Goal: Task Accomplishment & Management: Complete application form

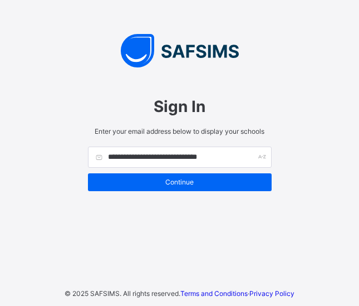
click at [170, 174] on div "Continue" at bounding box center [180, 182] width 184 height 18
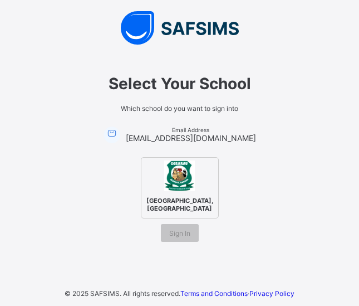
click at [186, 203] on span "[GEOGRAPHIC_DATA], [GEOGRAPHIC_DATA]" at bounding box center [180, 204] width 72 height 21
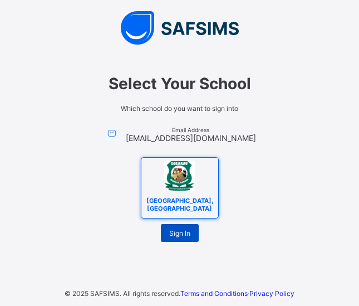
click at [180, 230] on span "Sign In" at bounding box center [179, 233] width 21 height 8
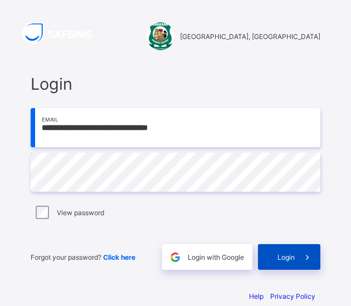
click at [303, 253] on span at bounding box center [307, 257] width 26 height 26
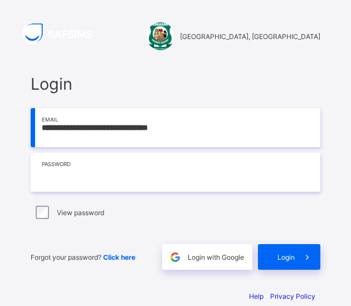
click at [69, 185] on input "text" at bounding box center [175, 172] width 289 height 39
type input "**********"
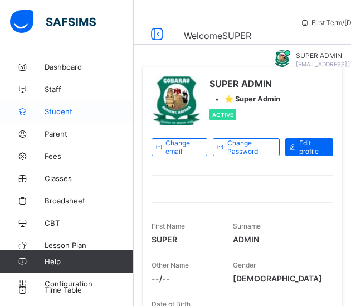
click at [75, 114] on span "Student" at bounding box center [89, 111] width 89 height 9
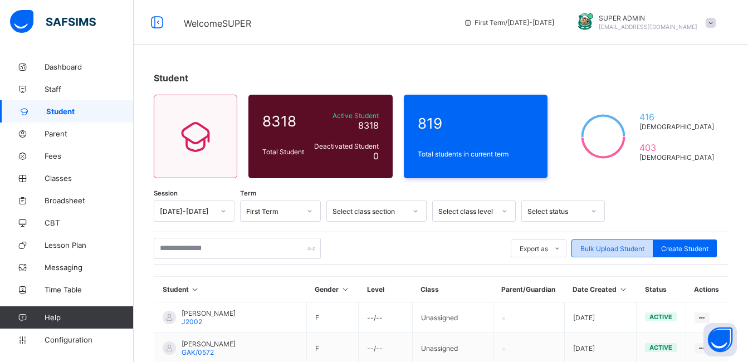
click at [350, 242] on div "Bulk Upload Student" at bounding box center [612, 248] width 82 height 18
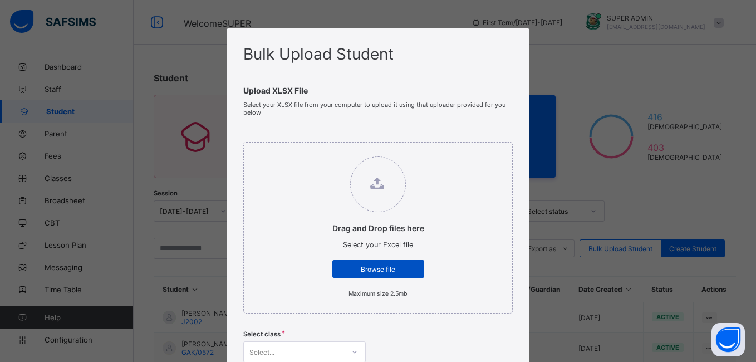
click at [350, 274] on div "Browse file" at bounding box center [378, 269] width 92 height 18
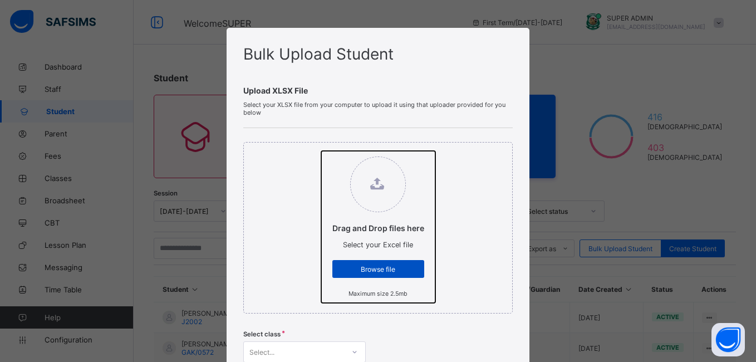
click at [321, 151] on input "Drag and Drop files here Select your Excel file Browse file Maximum size 2.5mb" at bounding box center [321, 151] width 0 height 0
type input "**********"
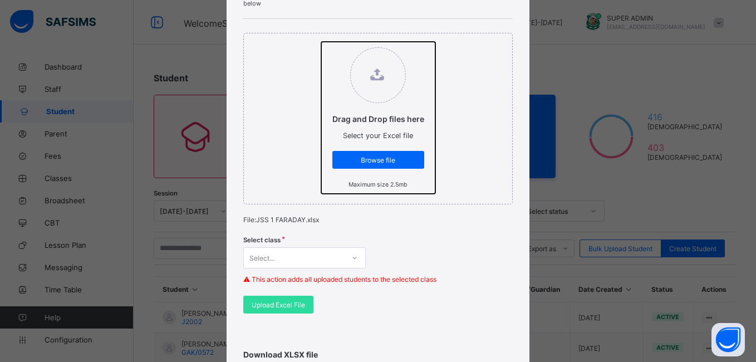
scroll to position [110, 0]
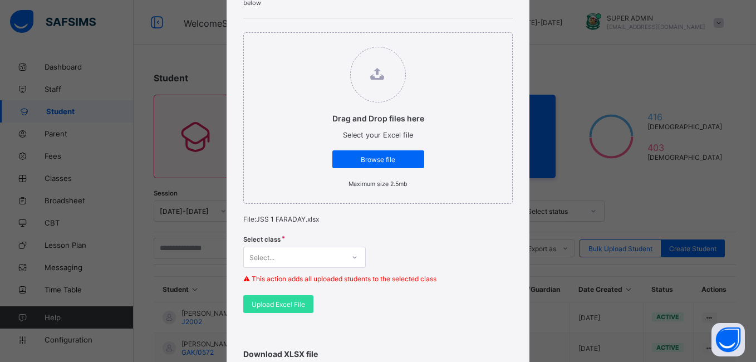
click at [341, 257] on div "Select..." at bounding box center [304, 257] width 122 height 21
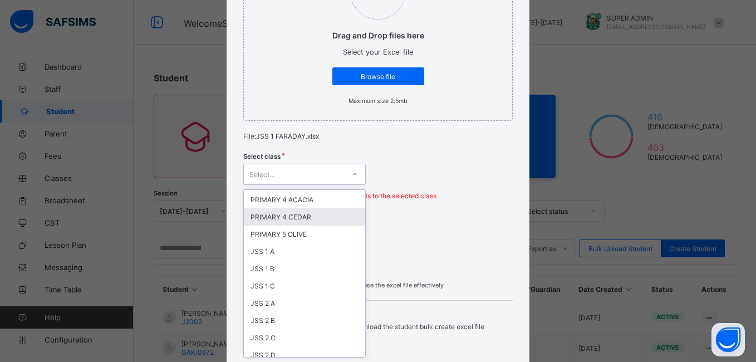
scroll to position [431, 0]
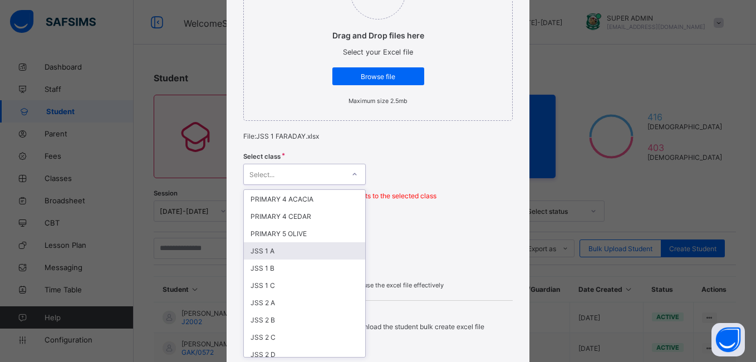
click at [289, 244] on div "JSS 1 A" at bounding box center [304, 250] width 121 height 17
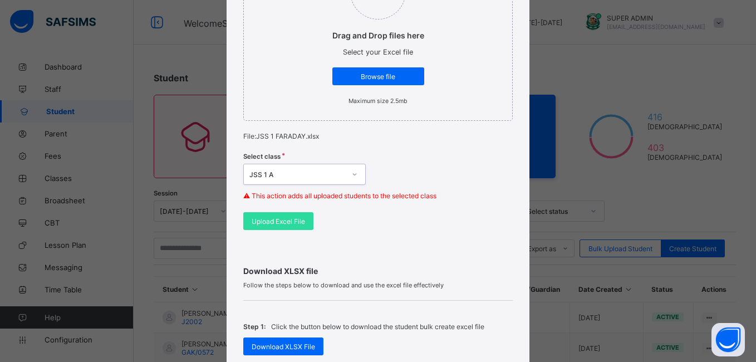
click at [345, 171] on div at bounding box center [354, 174] width 19 height 18
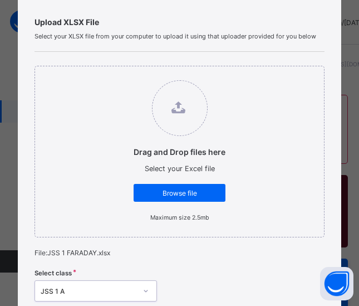
scroll to position [69, 0]
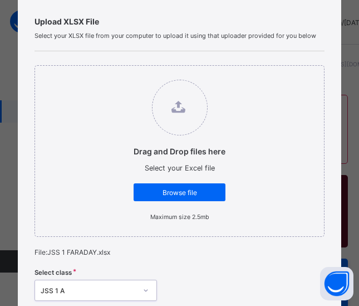
click at [254, 176] on div "Drag and Drop files here Select your Excel file Browse file Maximum size 2.5mb" at bounding box center [180, 150] width 290 height 171
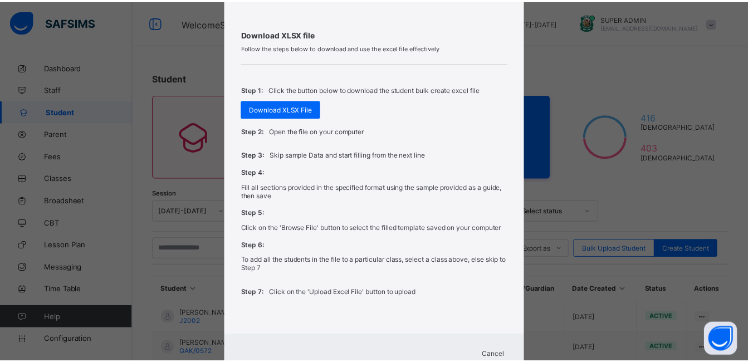
scroll to position [449, 0]
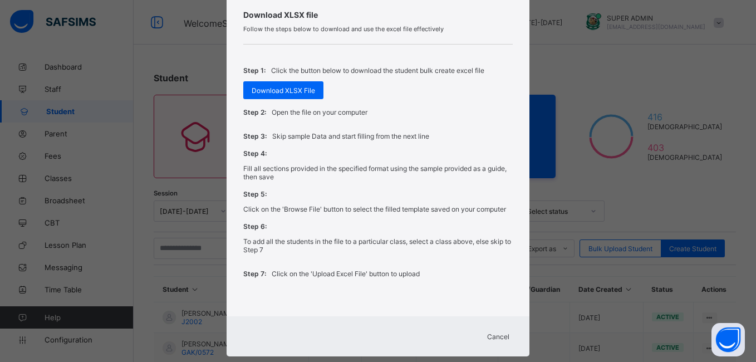
click at [350, 305] on span "Cancel" at bounding box center [498, 336] width 22 height 8
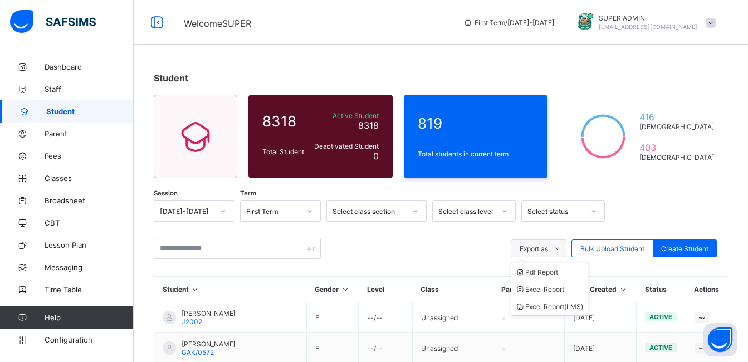
click at [350, 245] on icon at bounding box center [557, 248] width 8 height 7
click at [350, 215] on div "Select class section" at bounding box center [366, 211] width 78 height 16
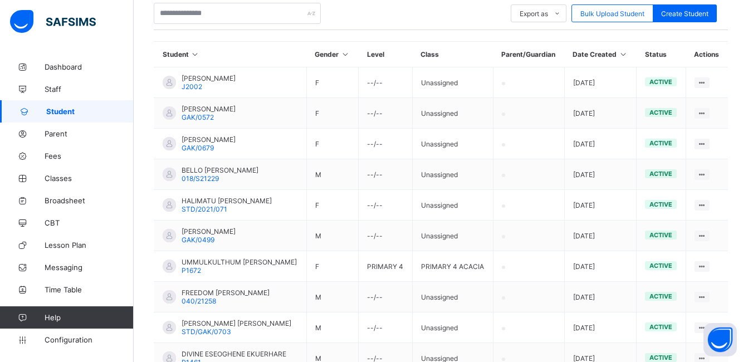
scroll to position [245, 0]
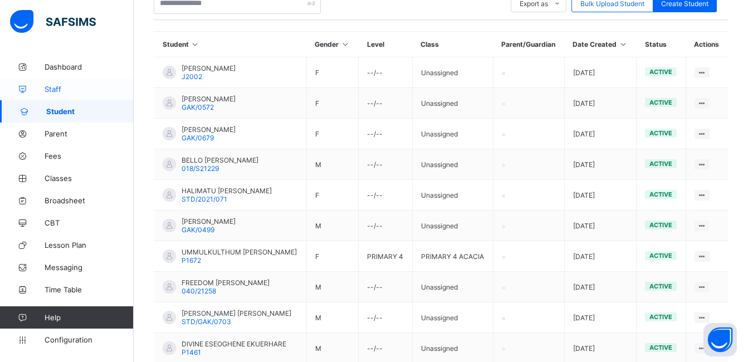
click at [74, 98] on link "Staff" at bounding box center [67, 89] width 134 height 22
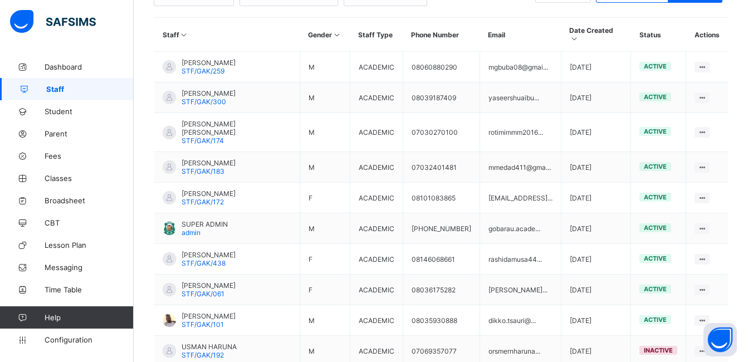
scroll to position [312, 0]
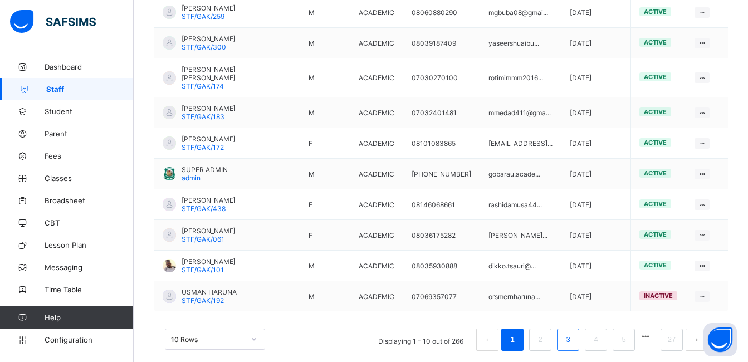
click at [350, 305] on link "3" at bounding box center [567, 339] width 11 height 14
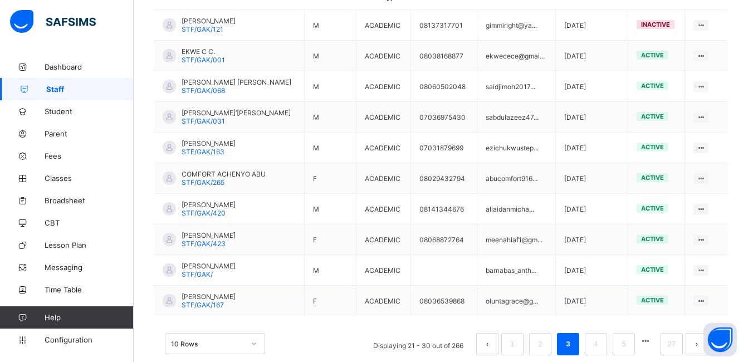
scroll to position [293, 0]
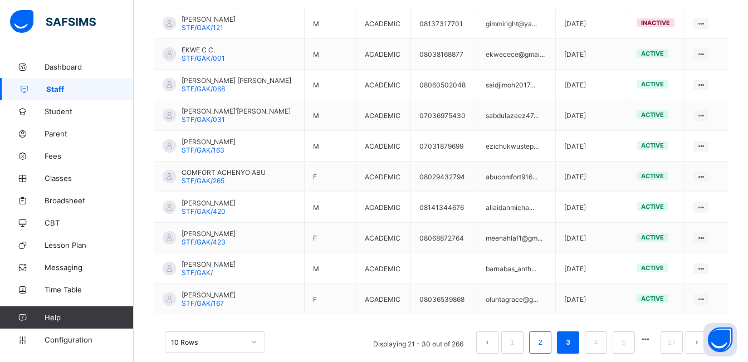
click at [350, 305] on link "2" at bounding box center [539, 342] width 11 height 14
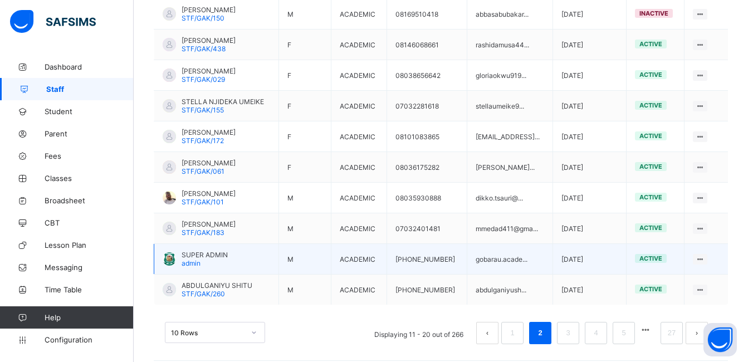
scroll to position [312, 0]
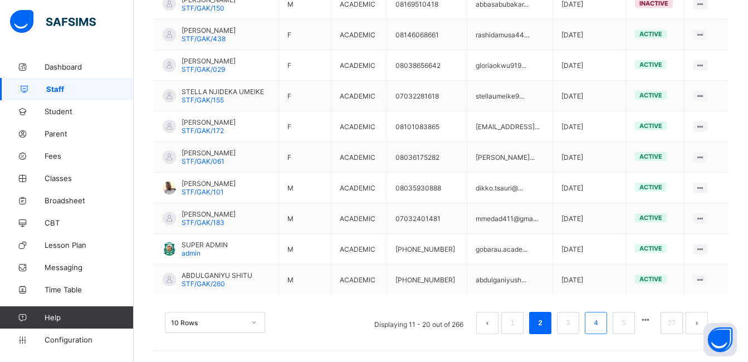
click at [350, 305] on link "4" at bounding box center [595, 323] width 11 height 14
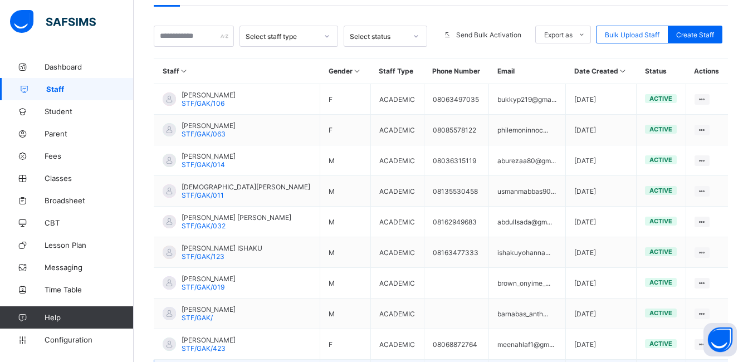
scroll to position [214, 0]
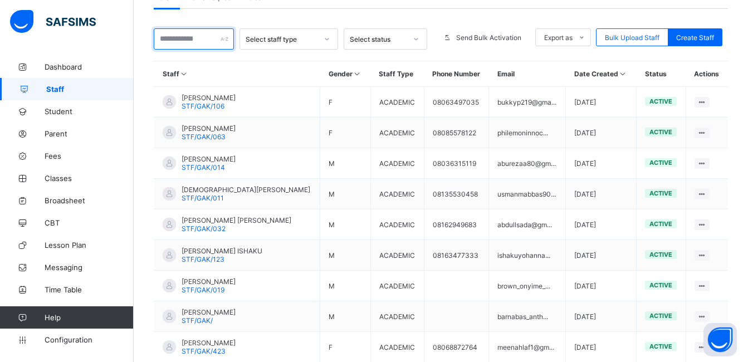
click at [208, 41] on input "text" at bounding box center [194, 38] width 80 height 21
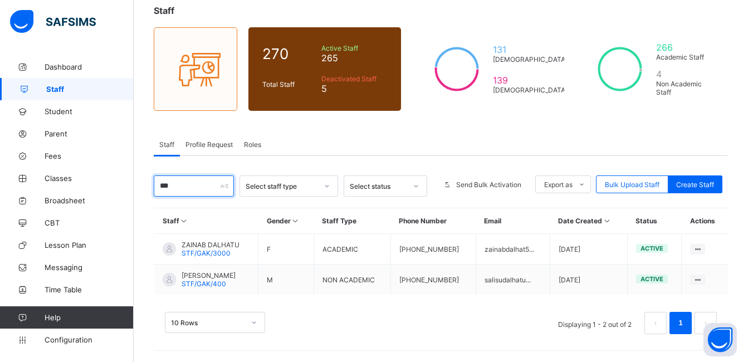
scroll to position [67, 0]
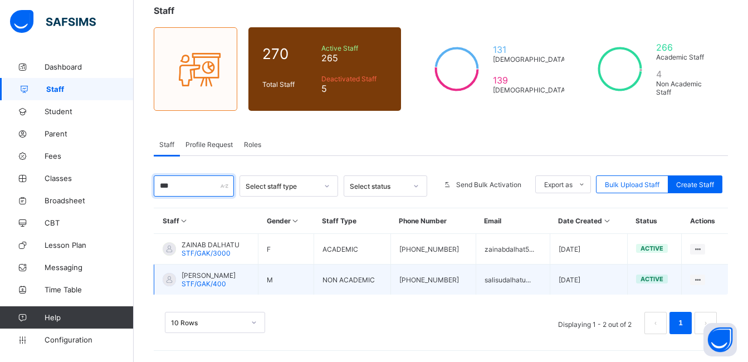
type input "***"
click at [350, 268] on td "NON ACADEMIC" at bounding box center [351, 279] width 77 height 31
click at [235, 274] on span "MUHAMMAD SALISU DALHATU" at bounding box center [208, 275] width 54 height 8
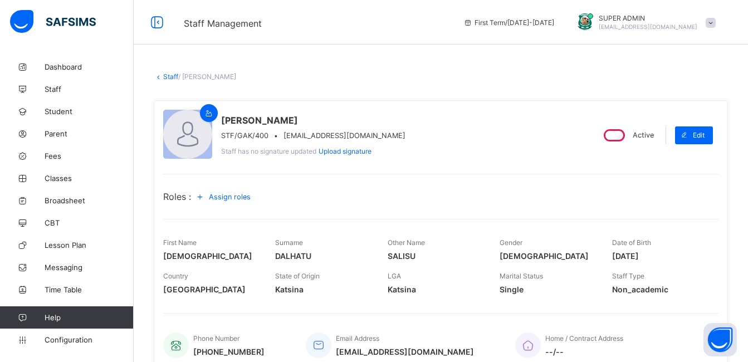
click at [205, 195] on icon at bounding box center [200, 196] width 12 height 11
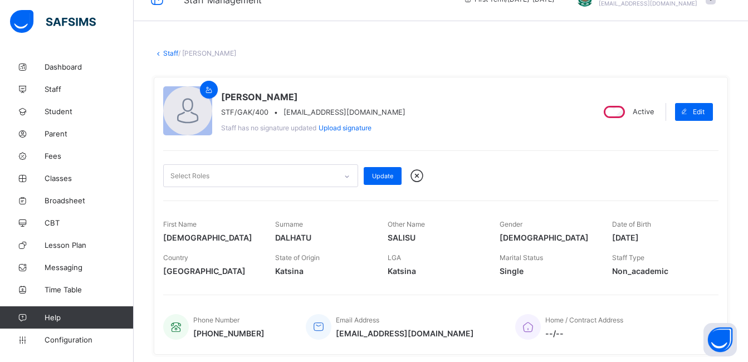
scroll to position [24, 0]
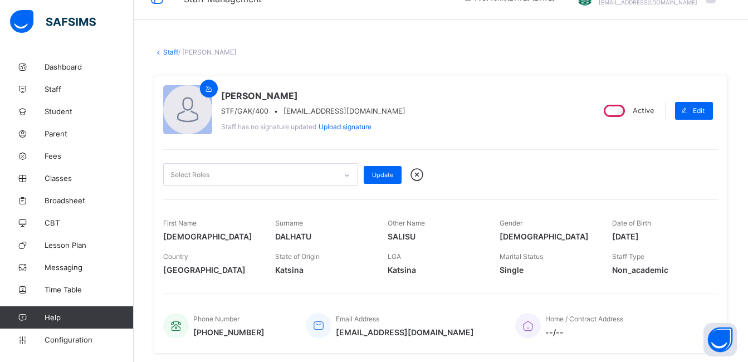
click at [222, 174] on div "Select Roles" at bounding box center [250, 175] width 173 height 22
click at [350, 117] on div "MUHAMMAD SALISU DALHATU STF/GAK/400 • salisudalhatu9091@gmail.com Staff has no …" at bounding box center [373, 110] width 421 height 51
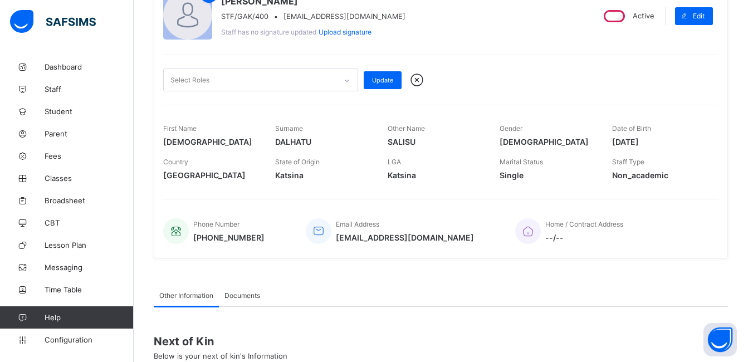
scroll to position [79, 0]
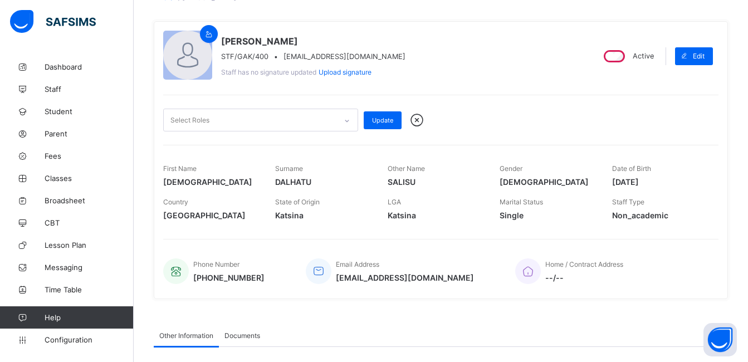
click at [256, 123] on div "Select Roles" at bounding box center [250, 120] width 173 height 22
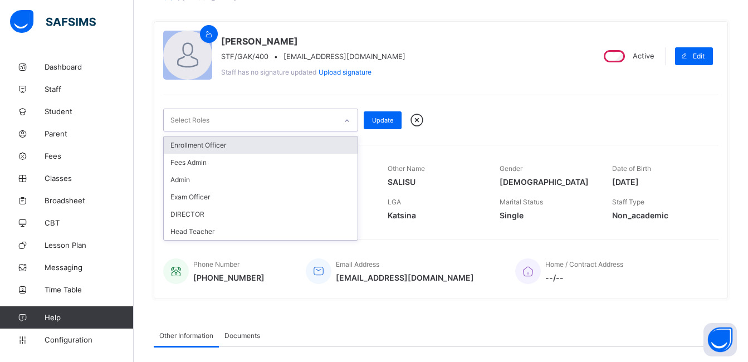
click at [350, 90] on div "MUHAMMAD SALISU DALHATU STF/GAK/400 • salisudalhatu9091@gmail.com Staff has no …" at bounding box center [441, 160] width 574 height 278
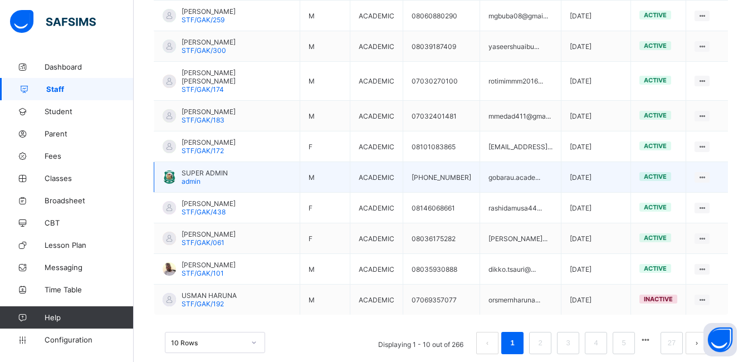
scroll to position [311, 0]
